Goal: Find specific page/section: Find specific page/section

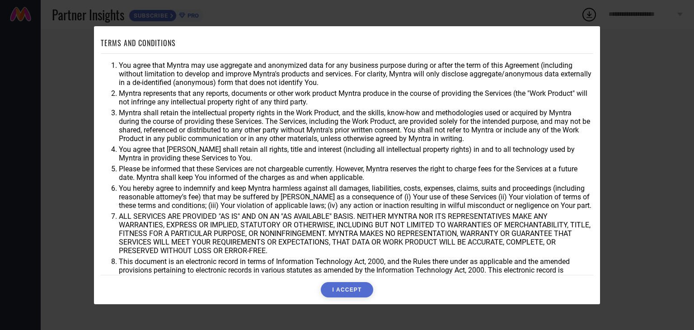
click at [363, 286] on button "I ACCEPT" at bounding box center [347, 289] width 52 height 15
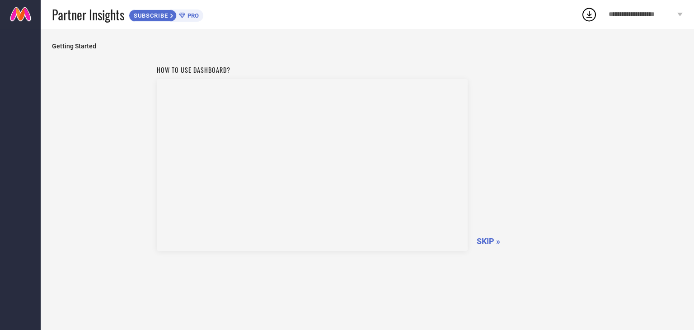
click at [488, 239] on span "SKIP »" at bounding box center [488, 240] width 23 height 9
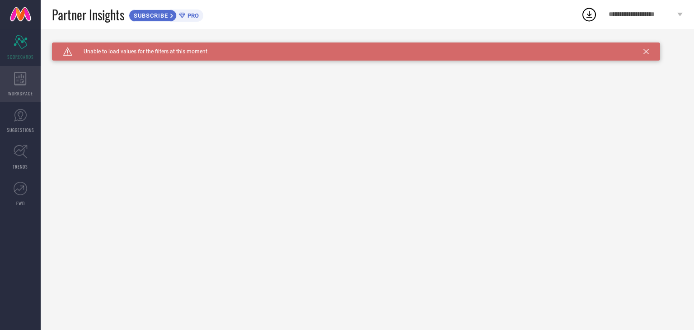
click at [23, 96] on div "WORKSPACE" at bounding box center [20, 84] width 41 height 36
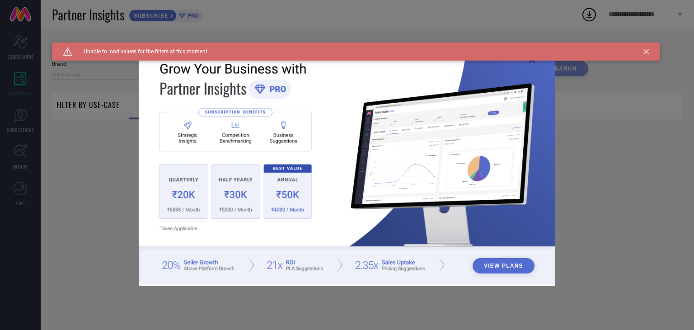
type input "1 STOP FASHION"
type input "All"
click at [647, 55] on div "Caution Created with Sketch. Unable to load values for the filters at this mome…" at bounding box center [356, 51] width 608 height 18
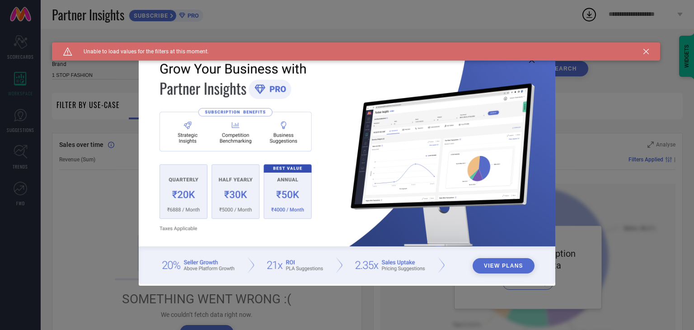
click at [624, 243] on div "View Plans" at bounding box center [347, 165] width 694 height 330
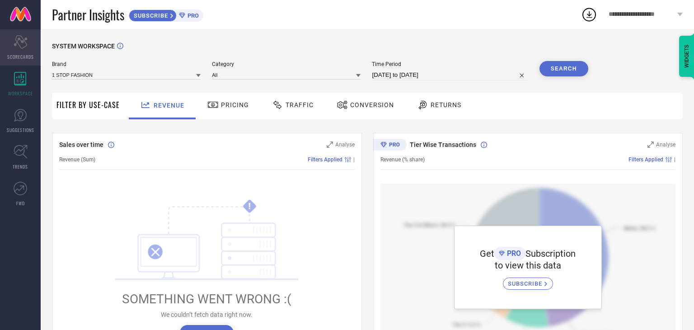
click at [29, 54] on span "SCORECARDS" at bounding box center [20, 56] width 27 height 7
